Goal: Task Accomplishment & Management: Use online tool/utility

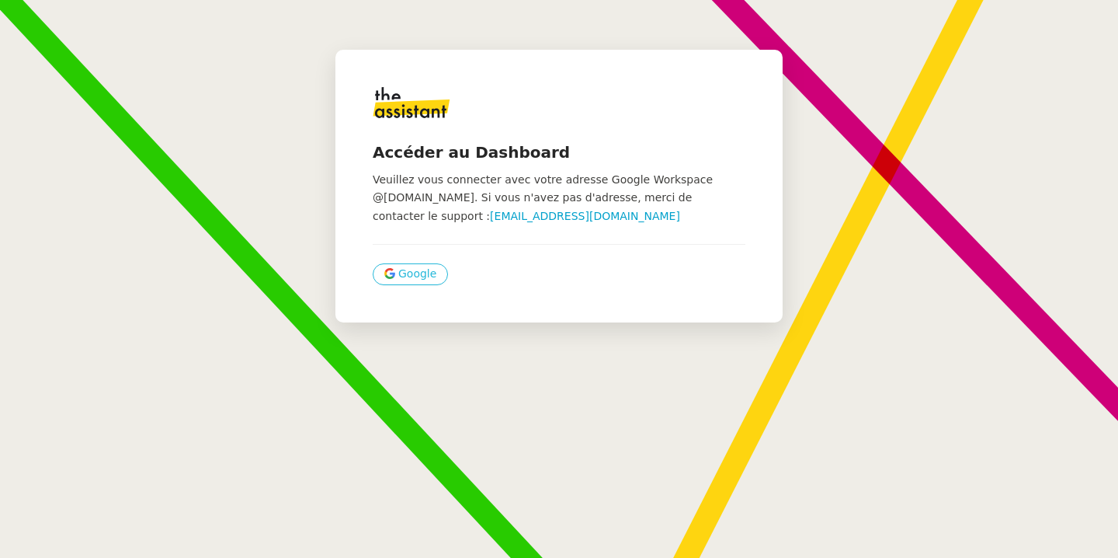
click at [417, 269] on span "Google" at bounding box center [417, 274] width 38 height 18
click at [430, 281] on button "Google" at bounding box center [410, 274] width 75 height 22
click at [728, 342] on div "Accéder au Dashboard Veuillez vous connecter avec votre adresse Google Workspac…" at bounding box center [559, 279] width 1118 height 558
click at [575, 216] on link "[EMAIL_ADDRESS][DOMAIN_NAME]" at bounding box center [585, 216] width 190 height 12
click at [409, 272] on span "Google" at bounding box center [417, 274] width 38 height 18
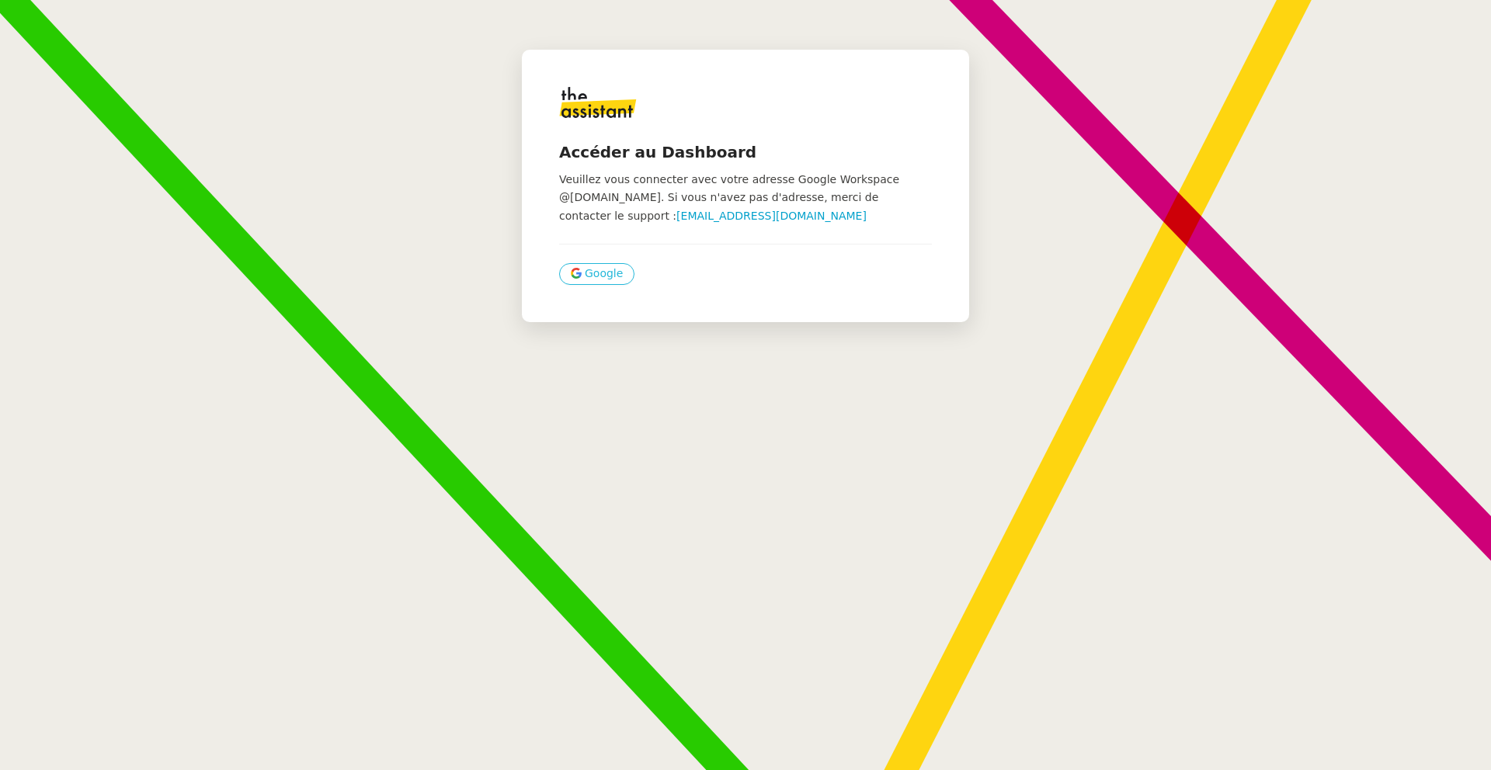
click at [589, 277] on span "Google" at bounding box center [604, 274] width 38 height 18
